Goal: Task Accomplishment & Management: Use online tool/utility

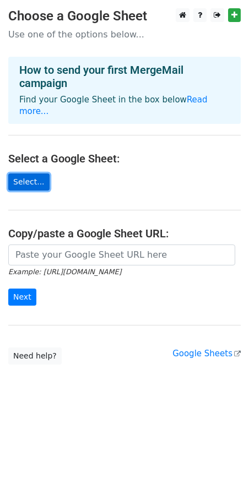
click at [29, 173] on link "Select..." at bounding box center [28, 181] width 41 height 17
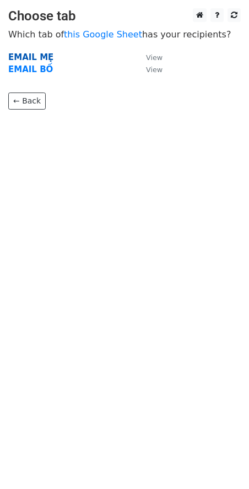
click at [30, 56] on strong "EMAIL MẸ" at bounding box center [30, 57] width 45 height 10
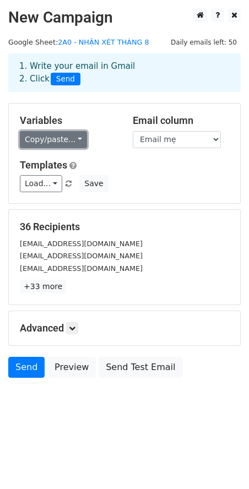
click at [72, 140] on link "Copy/paste..." at bounding box center [53, 139] width 67 height 17
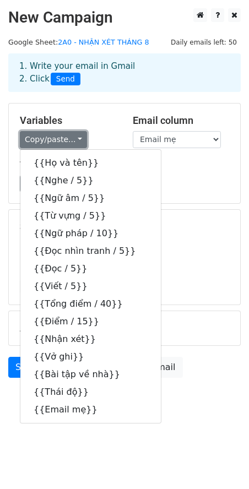
click at [72, 140] on link "Copy/paste..." at bounding box center [53, 139] width 67 height 17
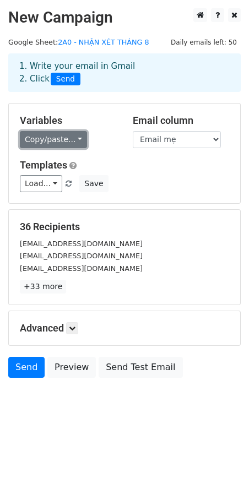
click at [67, 133] on link "Copy/paste..." at bounding box center [53, 139] width 67 height 17
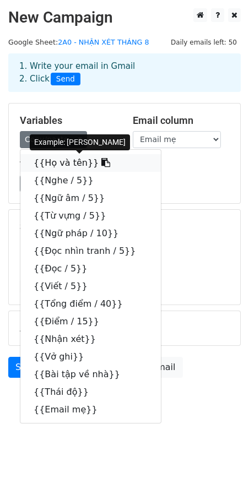
click at [68, 161] on link "{{Họ và tên}}" at bounding box center [90, 163] width 140 height 18
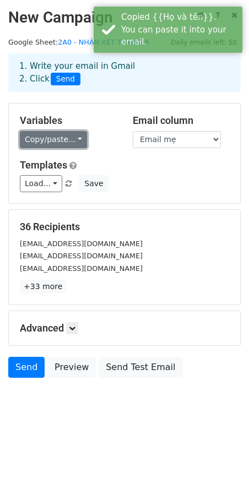
click at [66, 141] on link "Copy/paste..." at bounding box center [53, 139] width 67 height 17
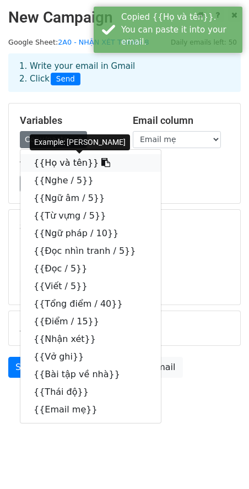
click at [101, 163] on icon at bounding box center [105, 162] width 9 height 9
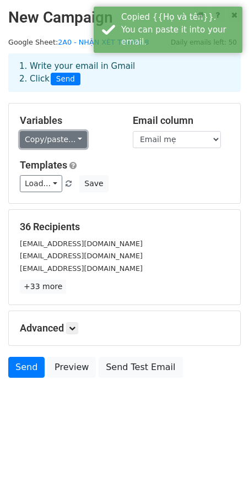
click at [70, 141] on link "Copy/paste..." at bounding box center [53, 139] width 67 height 17
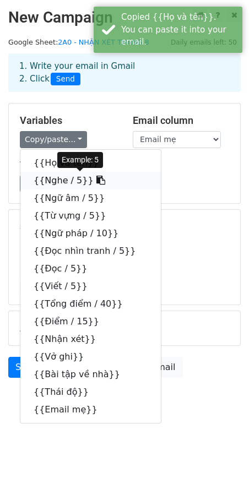
click at [96, 180] on icon at bounding box center [100, 180] width 9 height 9
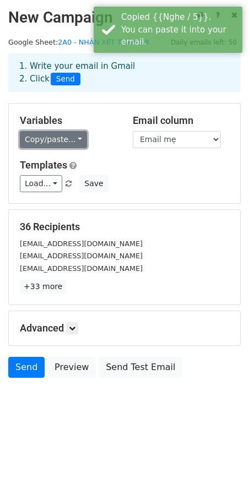
click at [74, 138] on link "Copy/paste..." at bounding box center [53, 139] width 67 height 17
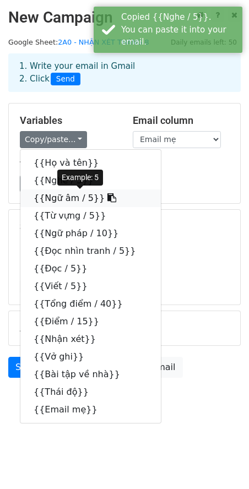
click at [107, 200] on icon at bounding box center [111, 197] width 9 height 9
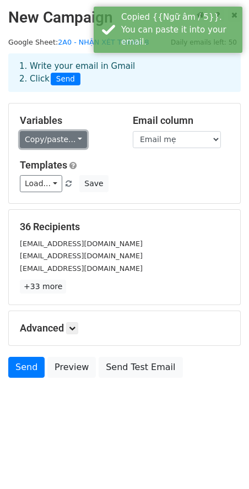
click at [75, 143] on link "Copy/paste..." at bounding box center [53, 139] width 67 height 17
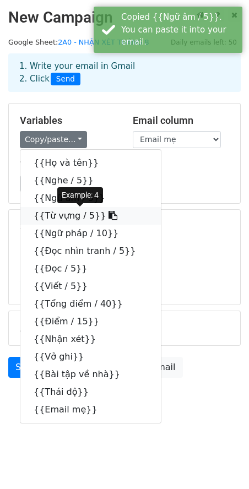
click at [108, 219] on icon at bounding box center [112, 215] width 9 height 9
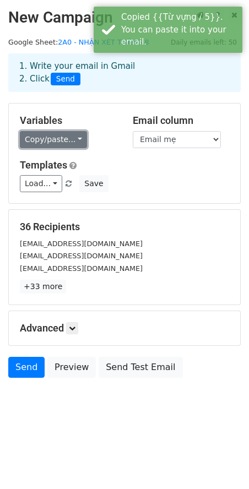
click at [76, 137] on link "Copy/paste..." at bounding box center [53, 139] width 67 height 17
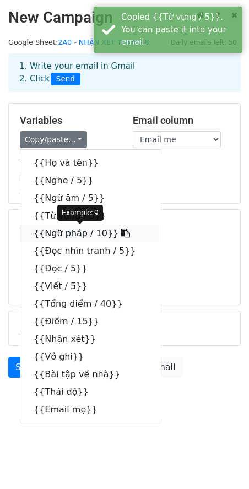
click at [121, 233] on icon at bounding box center [125, 232] width 9 height 9
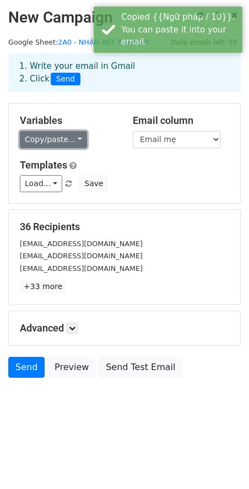
click at [75, 138] on link "Copy/paste..." at bounding box center [53, 139] width 67 height 17
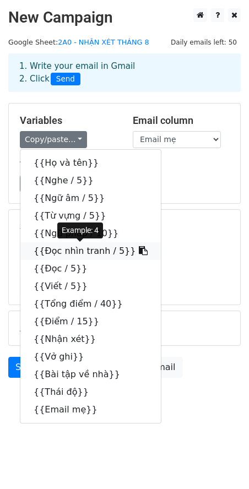
click at [139, 251] on icon at bounding box center [143, 250] width 9 height 9
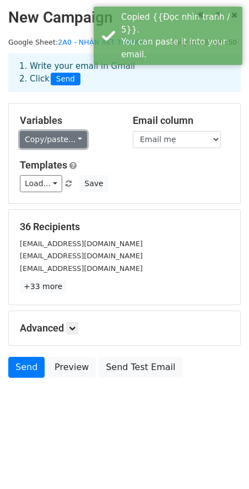
click at [75, 141] on link "Copy/paste..." at bounding box center [53, 139] width 67 height 17
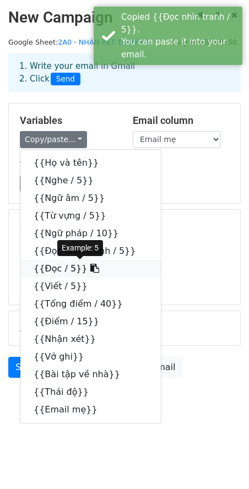
click at [90, 270] on icon at bounding box center [94, 268] width 9 height 9
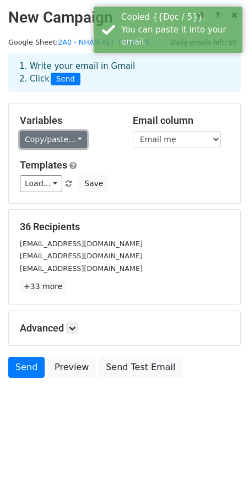
click at [71, 140] on link "Copy/paste..." at bounding box center [53, 139] width 67 height 17
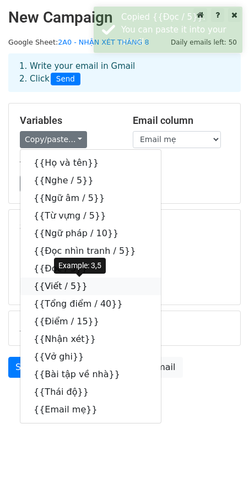
click at [90, 285] on icon at bounding box center [94, 285] width 9 height 9
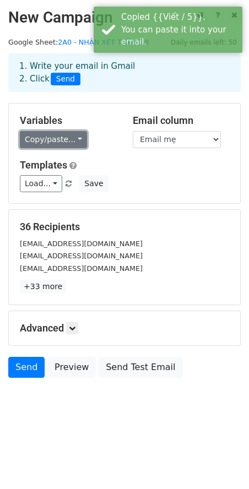
click at [73, 142] on link "Copy/paste..." at bounding box center [53, 139] width 67 height 17
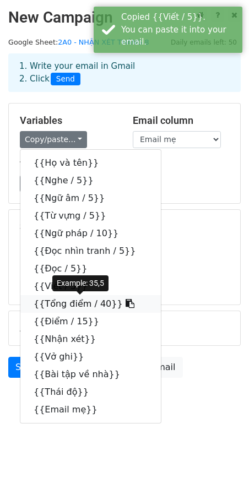
click at [126, 303] on icon at bounding box center [130, 303] width 9 height 9
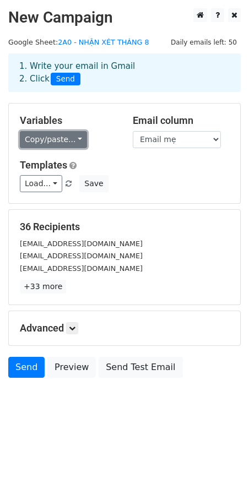
click at [75, 140] on link "Copy/paste..." at bounding box center [53, 139] width 67 height 17
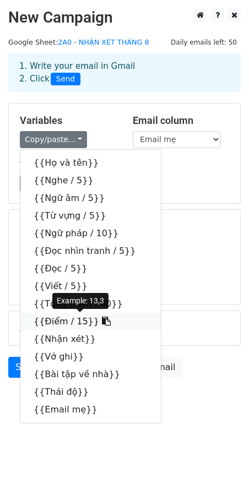
click at [102, 320] on icon at bounding box center [106, 321] width 9 height 9
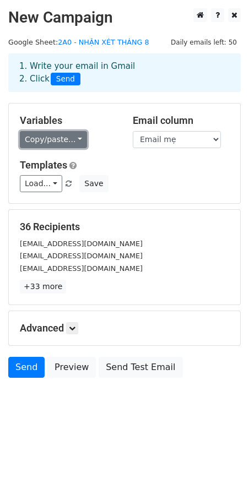
click at [75, 135] on link "Copy/paste..." at bounding box center [53, 139] width 67 height 17
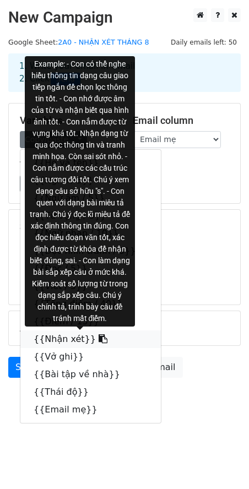
click at [99, 339] on icon at bounding box center [103, 338] width 9 height 9
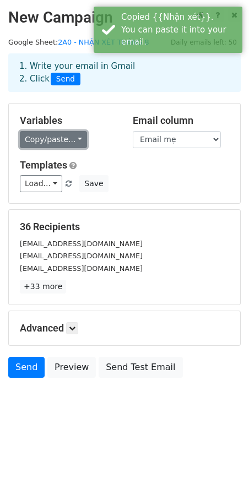
click at [74, 138] on link "Copy/paste..." at bounding box center [53, 139] width 67 height 17
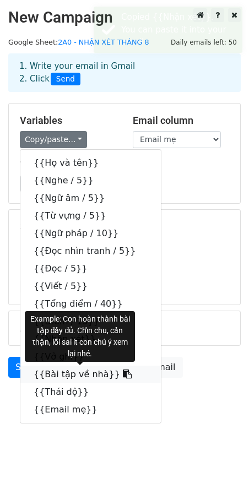
click at [123, 372] on icon at bounding box center [127, 373] width 9 height 9
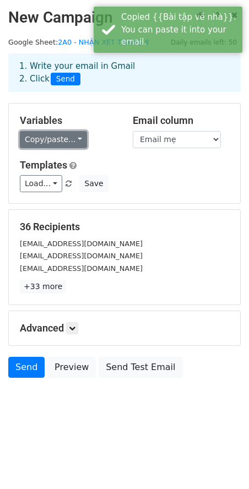
click at [72, 137] on link "Copy/paste..." at bounding box center [53, 139] width 67 height 17
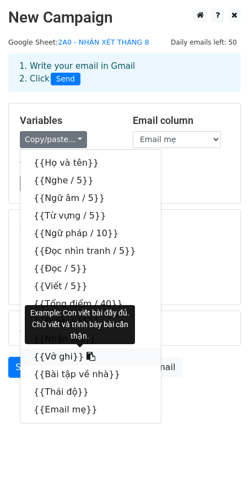
click at [86, 356] on icon at bounding box center [90, 356] width 9 height 9
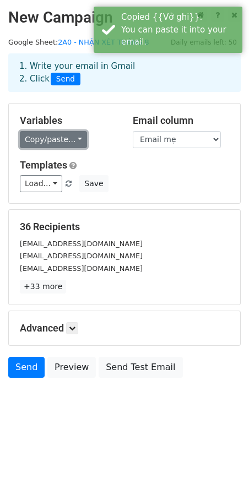
click at [72, 139] on link "Copy/paste..." at bounding box center [53, 139] width 67 height 17
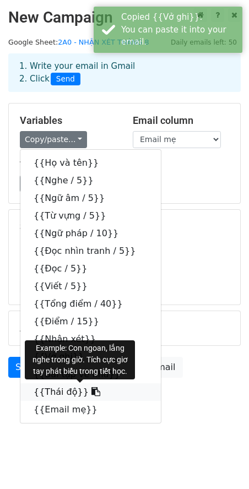
click at [91, 393] on icon at bounding box center [95, 391] width 9 height 9
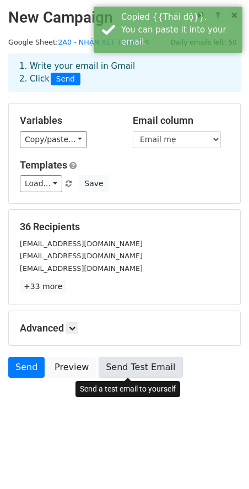
click at [116, 367] on link "Send Test Email" at bounding box center [141, 367] width 84 height 21
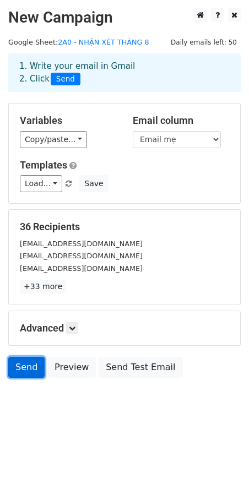
click at [24, 369] on link "Send" at bounding box center [26, 367] width 36 height 21
